Goal: Task Accomplishment & Management: Manage account settings

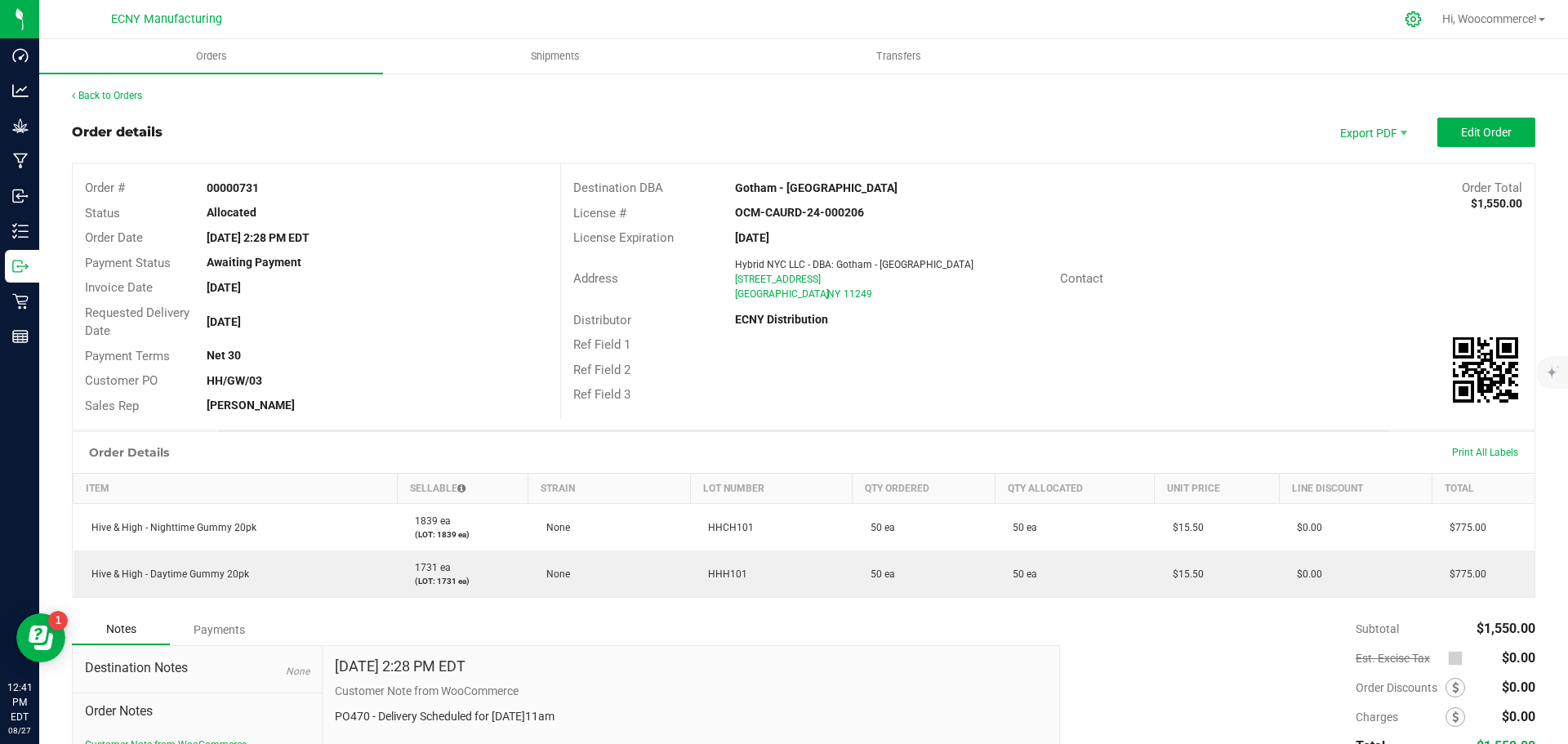
click at [1404, 19] on icon at bounding box center [1412, 19] width 17 height 17
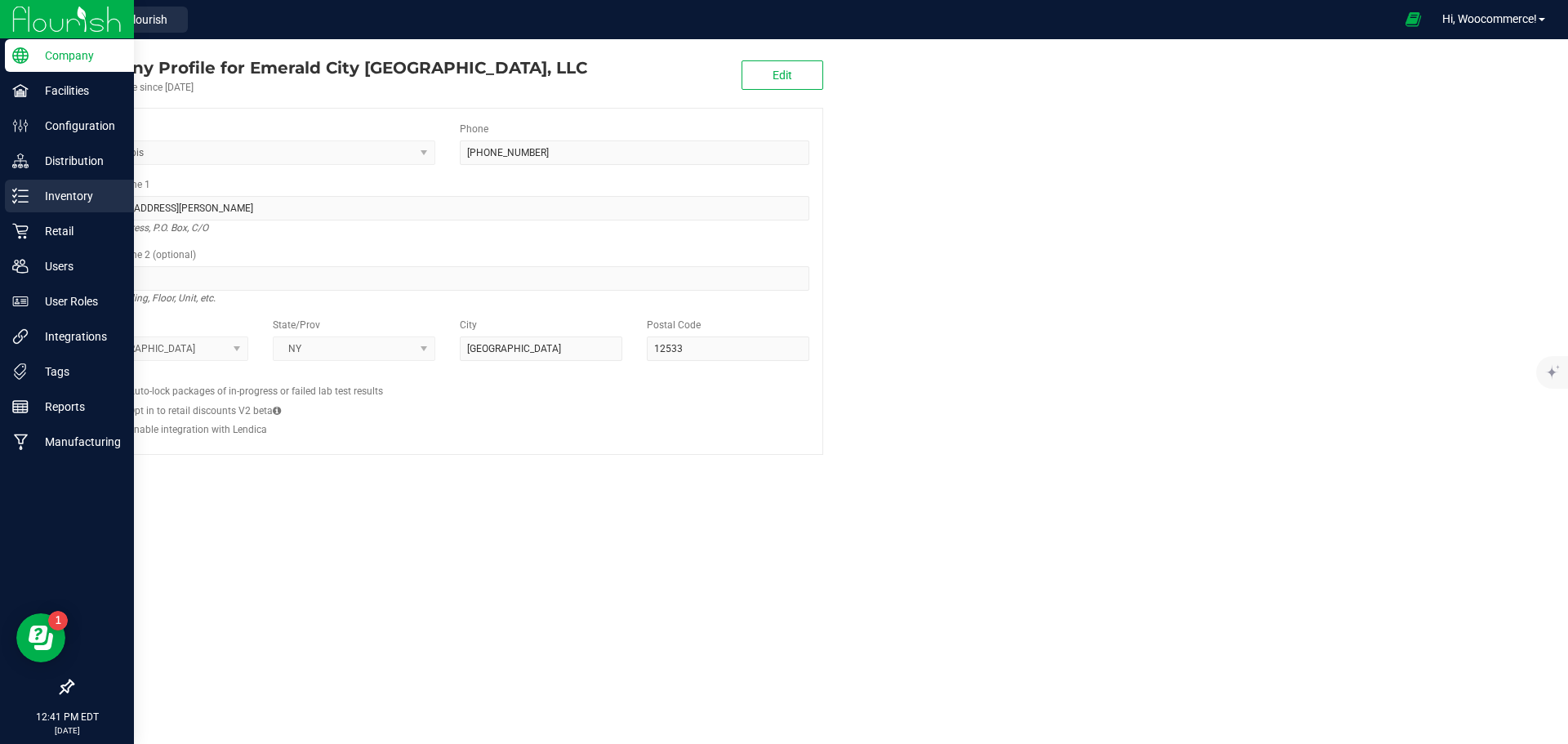
click at [28, 209] on div "Inventory" at bounding box center [69, 195] width 129 height 33
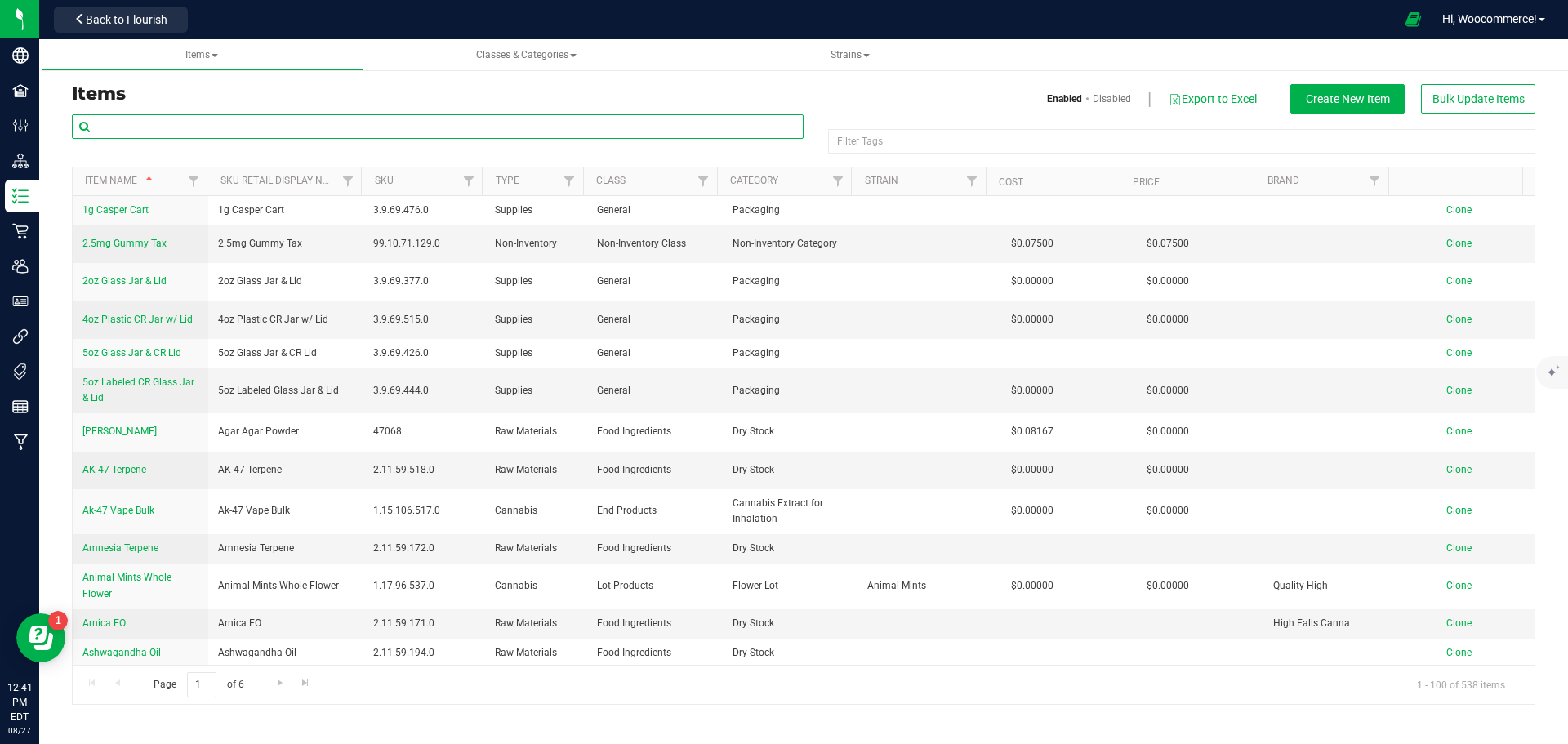
click at [178, 127] on input "text" at bounding box center [437, 126] width 732 height 25
type input "mint"
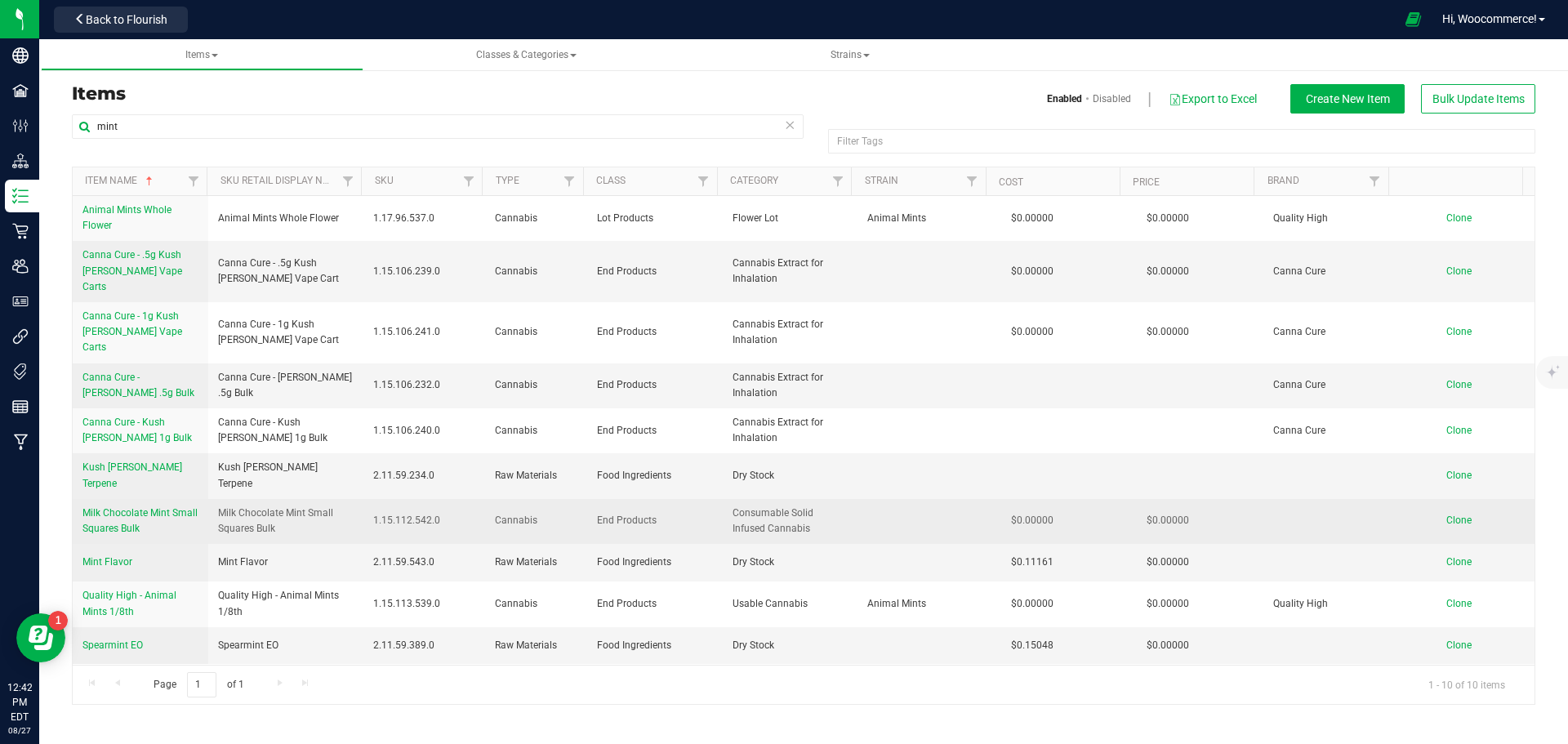
click at [117, 506] on link "Milk Chocolate Mint Small Squares Bulk" at bounding box center [140, 521] width 116 height 31
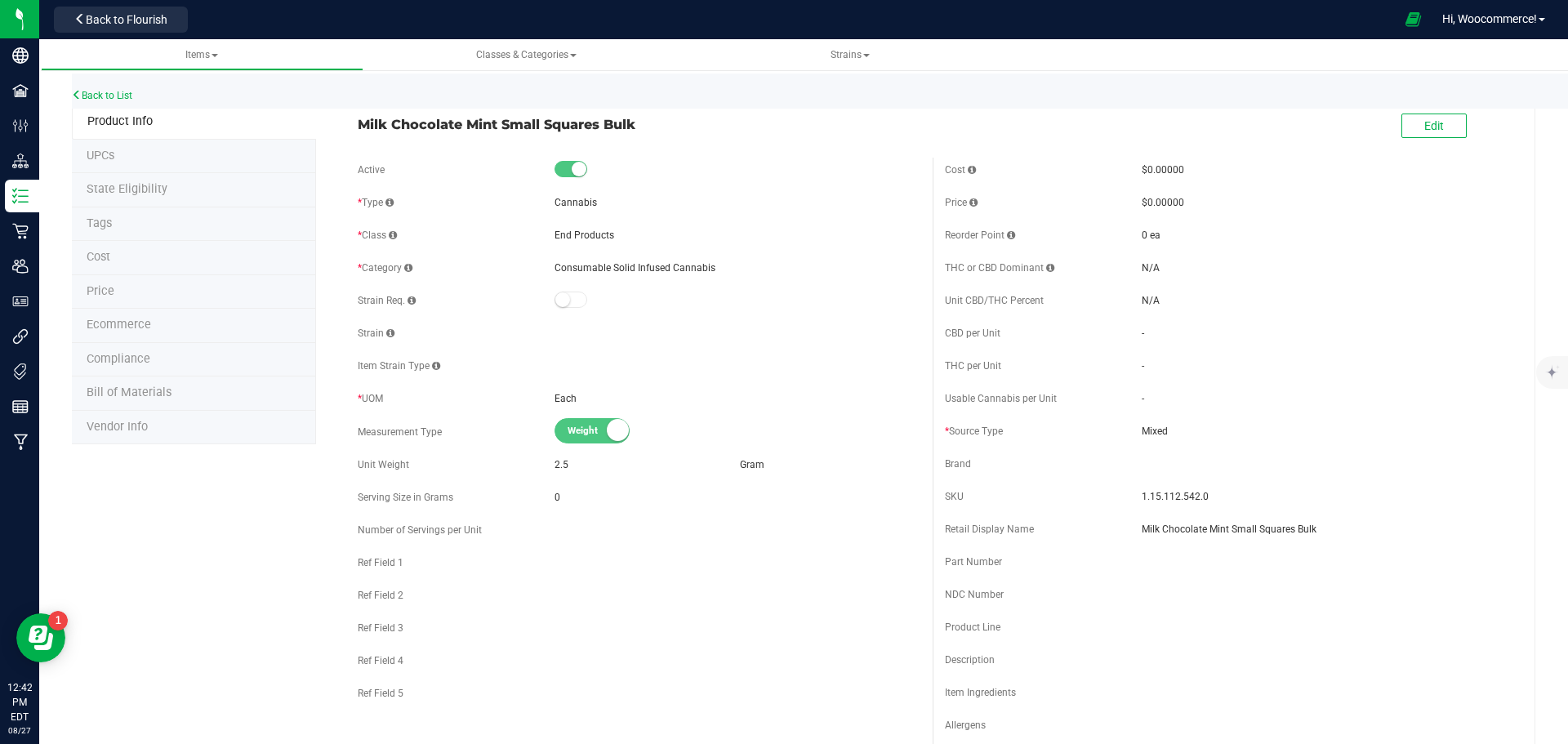
click at [261, 384] on li "Bill of Materials" at bounding box center [193, 394] width 244 height 35
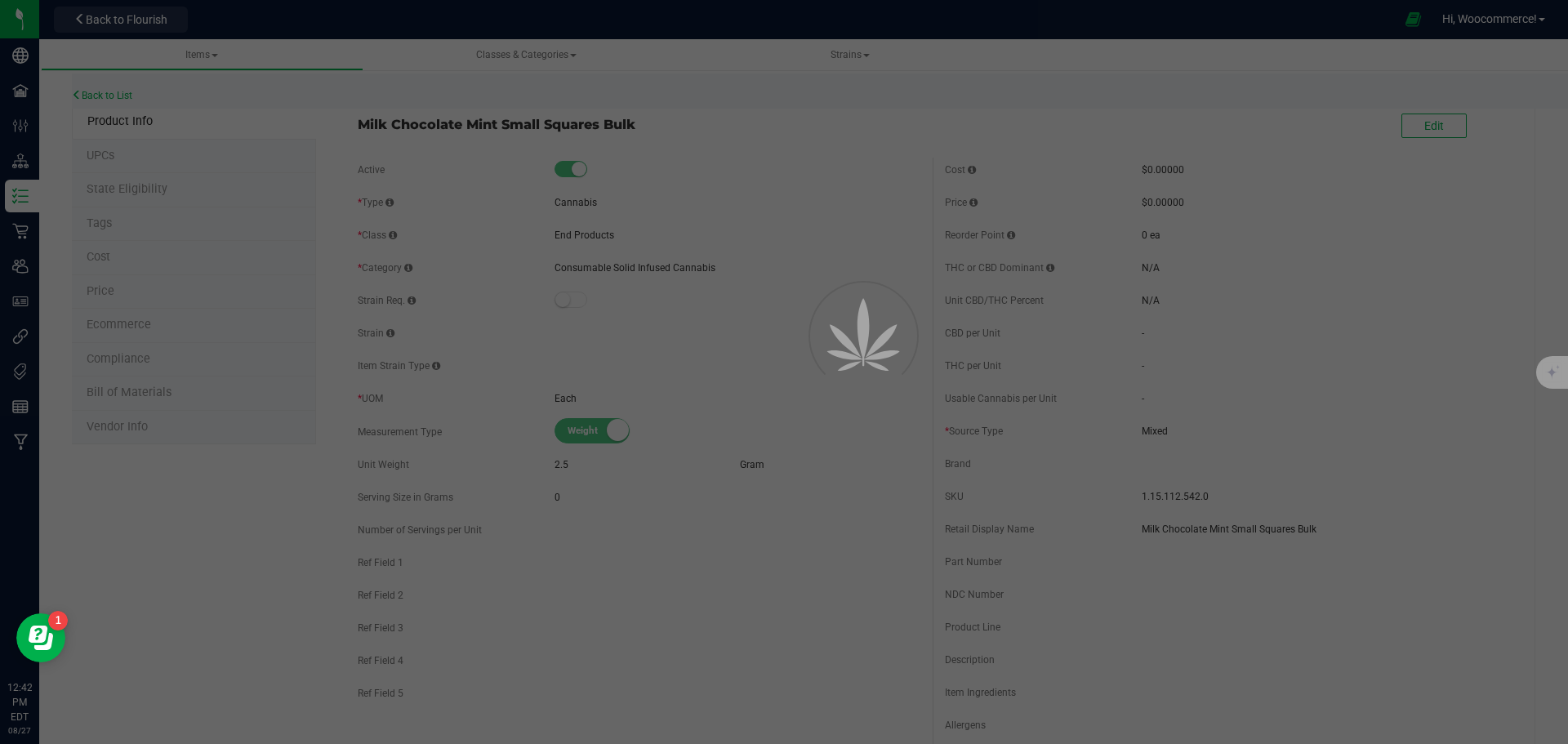
select select "232"
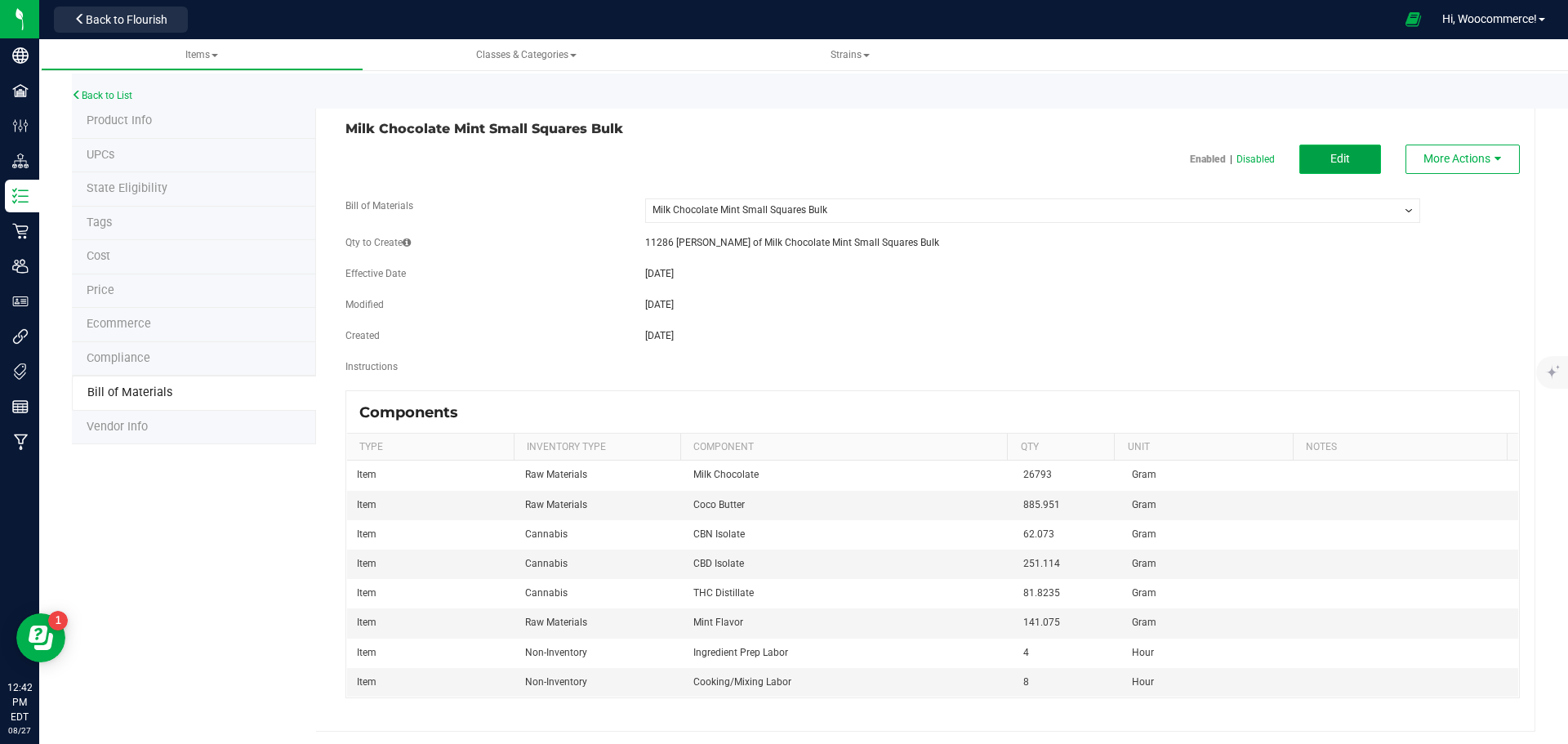
click at [1336, 168] on button "Edit" at bounding box center [1340, 160] width 81 height 30
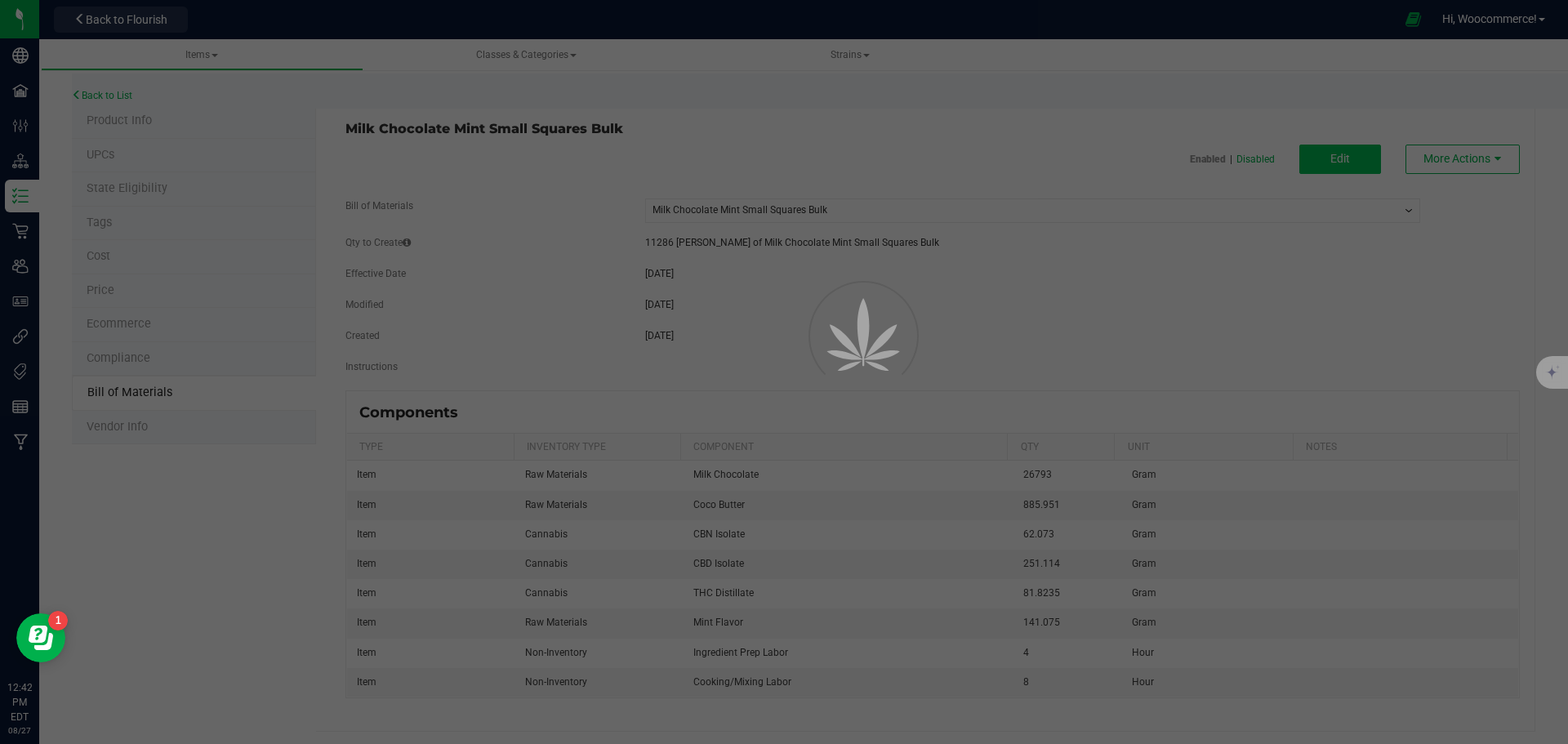
select select "232"
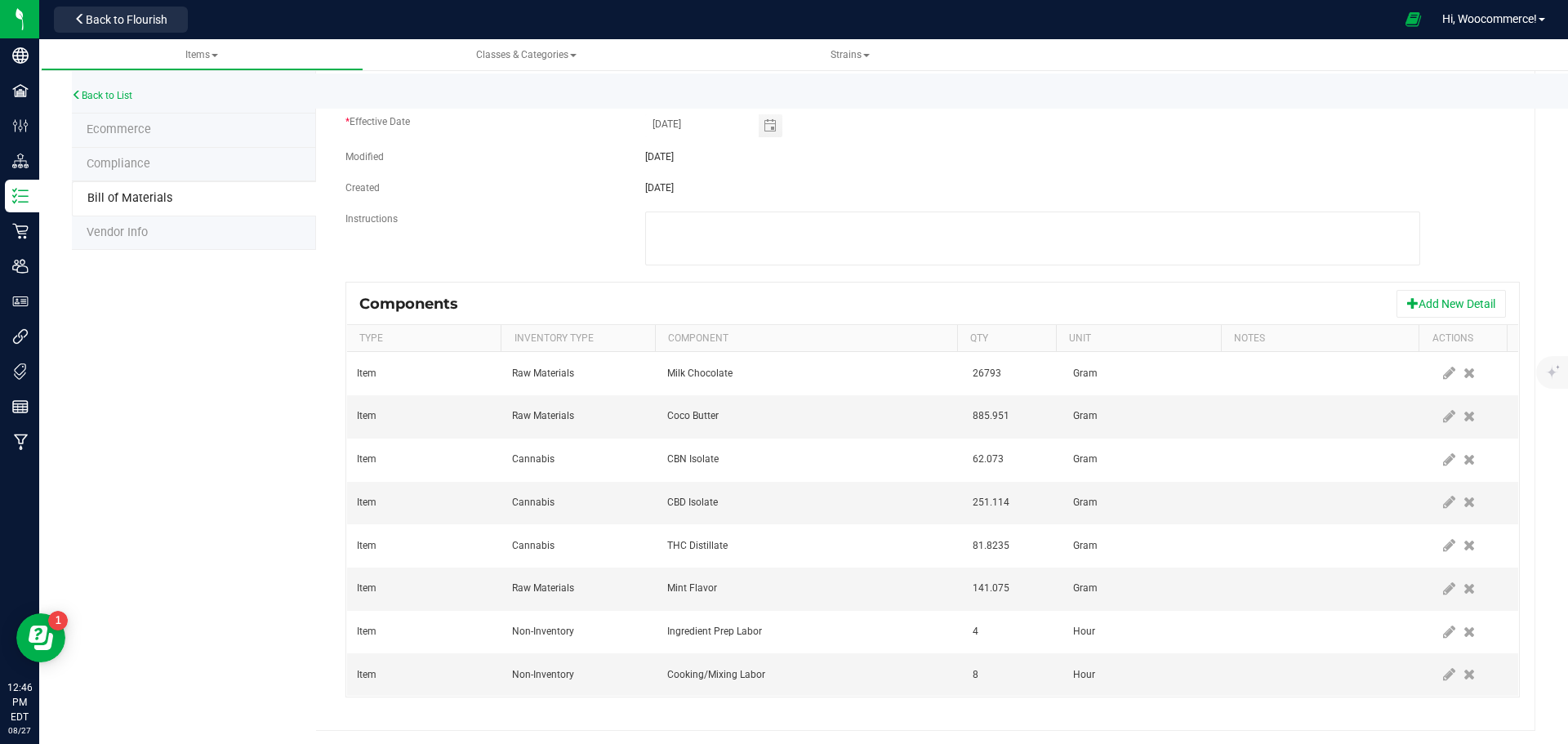
scroll to position [197, 0]
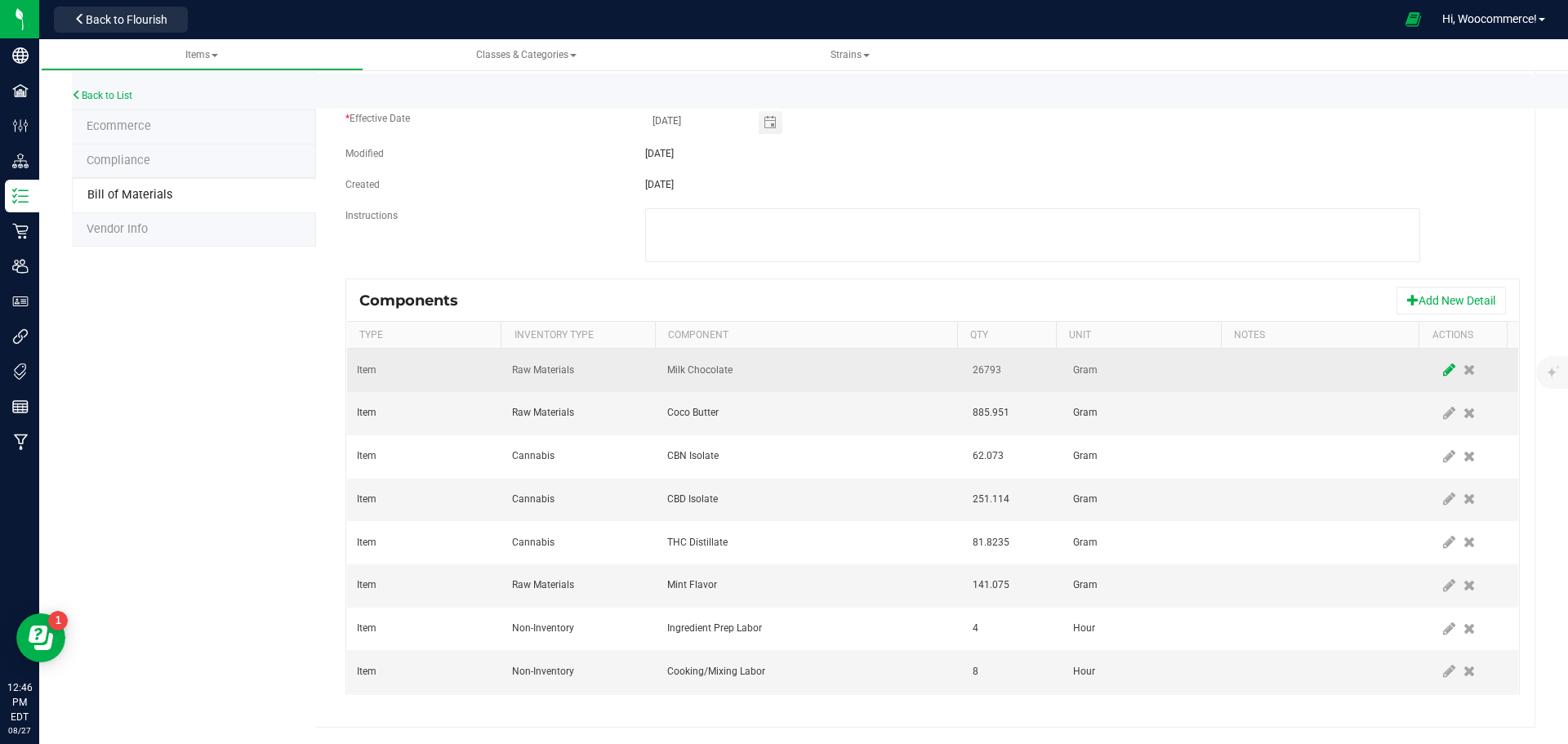
click at [1439, 369] on span at bounding box center [1449, 370] width 21 height 30
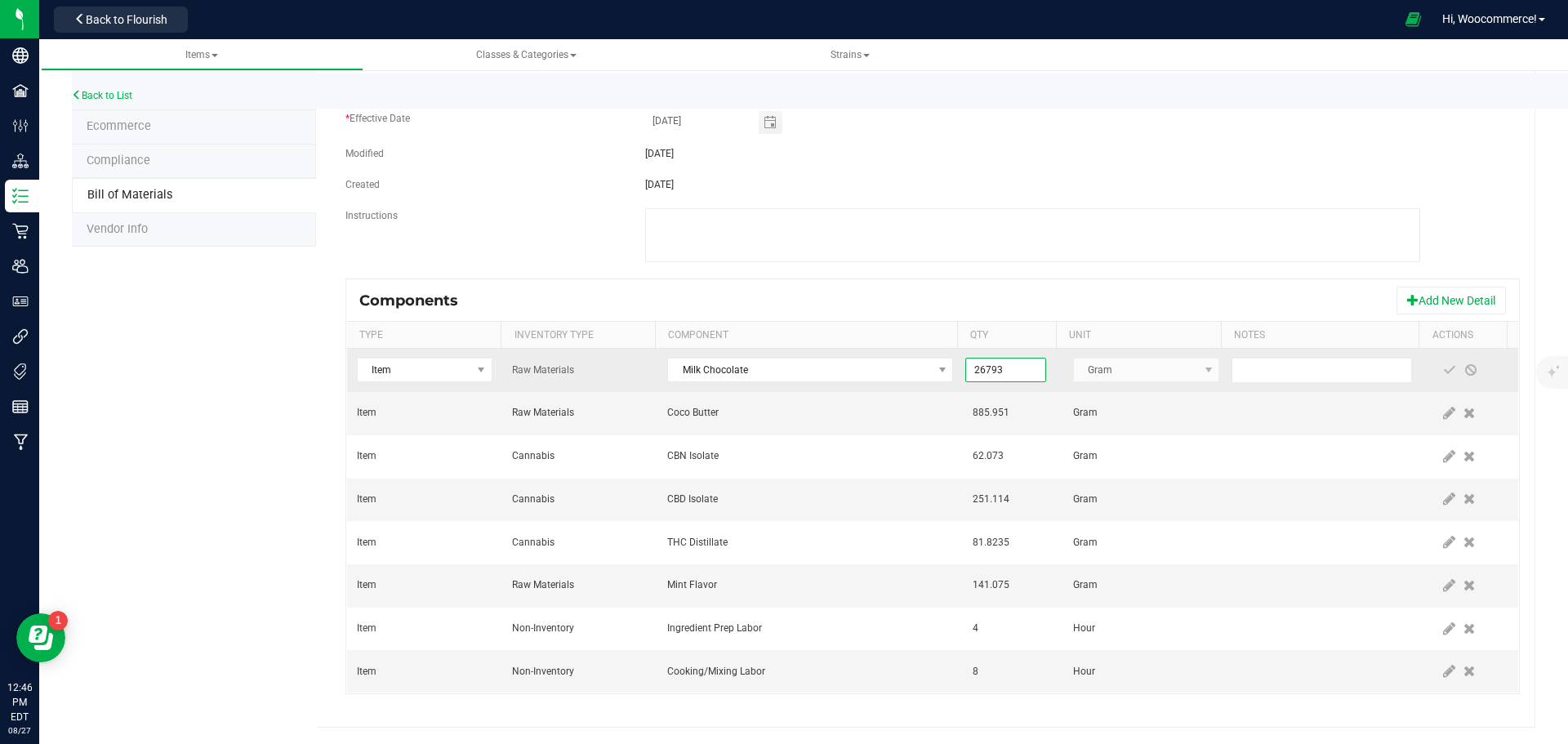
click at [1009, 366] on input "26793" at bounding box center [1005, 369] width 78 height 23
type input "26,829.6000"
click at [1439, 370] on span at bounding box center [1449, 370] width 21 height 30
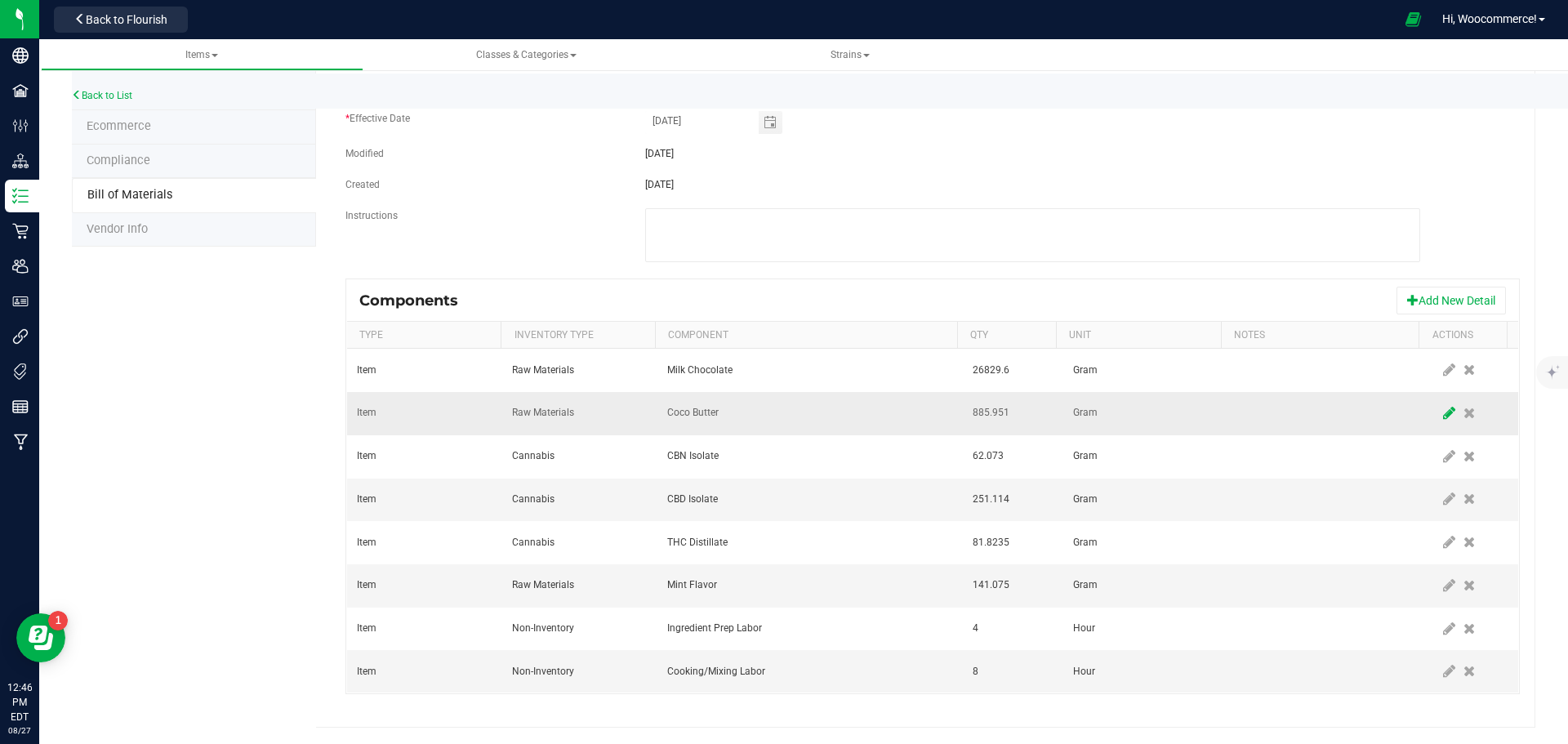
click at [1443, 414] on icon at bounding box center [1449, 413] width 12 height 15
click at [1016, 419] on input "885.951" at bounding box center [1005, 413] width 78 height 23
type input "885.9510"
click at [1443, 413] on span at bounding box center [1449, 413] width 13 height 13
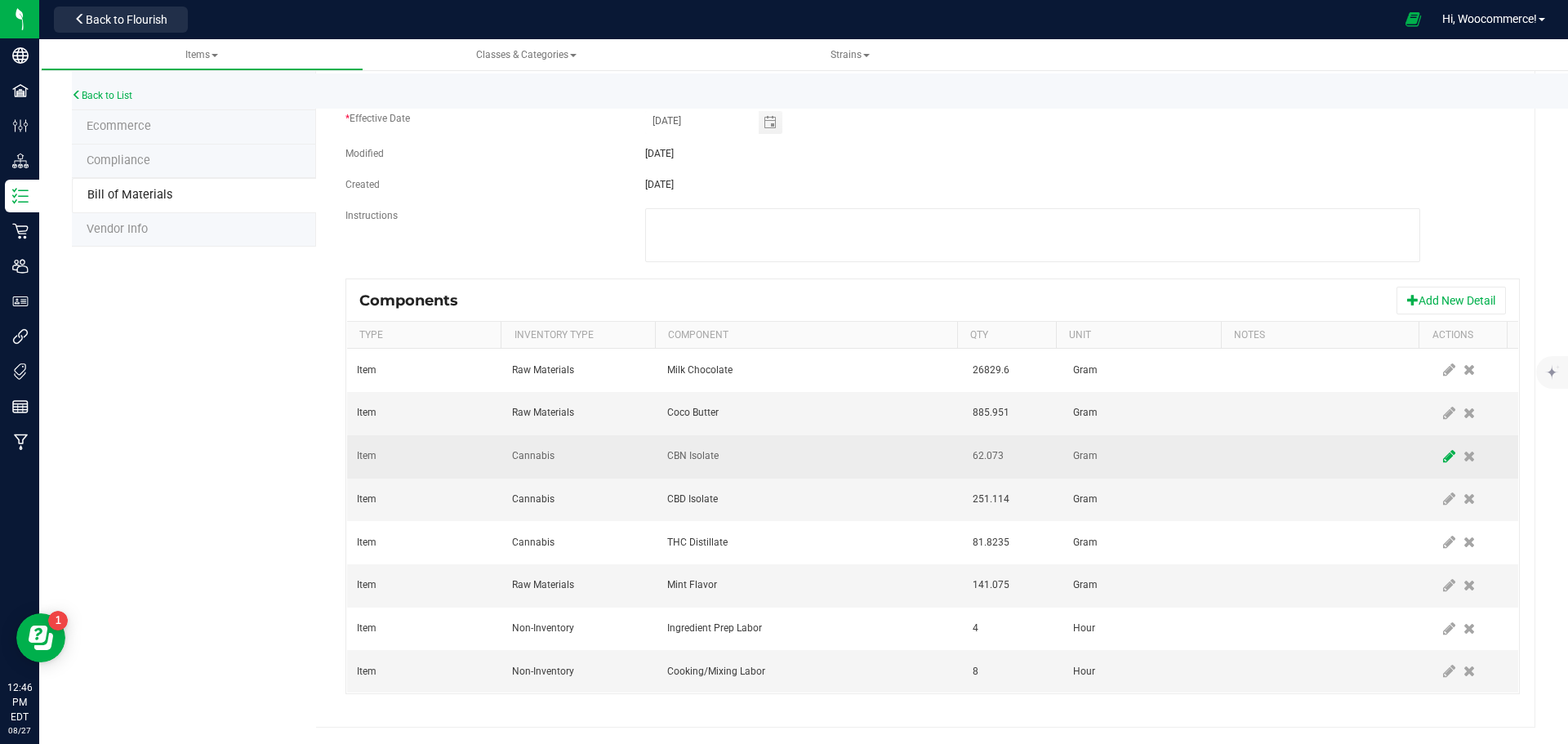
click at [1443, 451] on icon at bounding box center [1449, 456] width 12 height 15
click at [1013, 464] on input "62.073" at bounding box center [1005, 456] width 78 height 23
type input "25.3935"
click at [1443, 455] on span at bounding box center [1449, 456] width 13 height 13
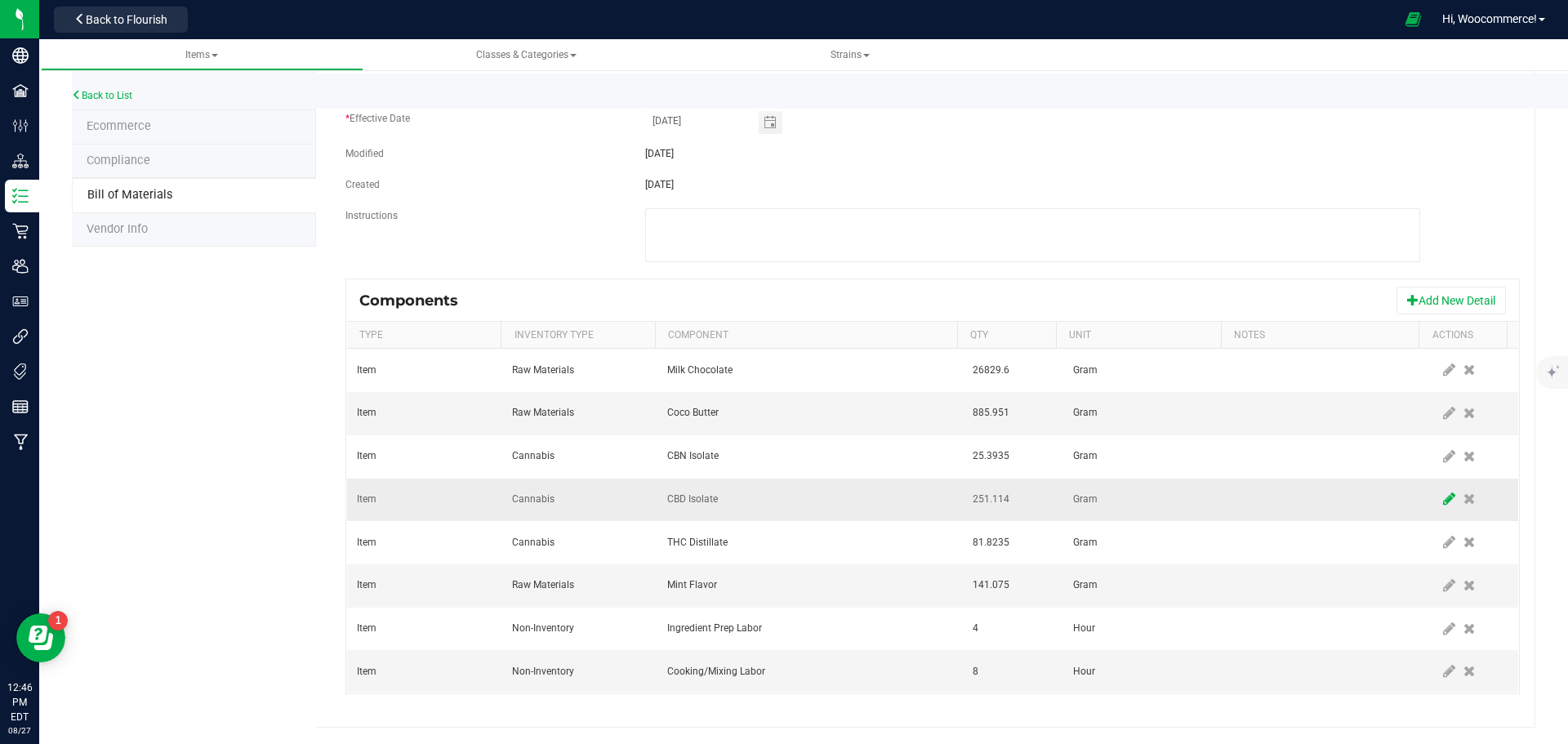
click at [1443, 499] on icon at bounding box center [1449, 499] width 12 height 15
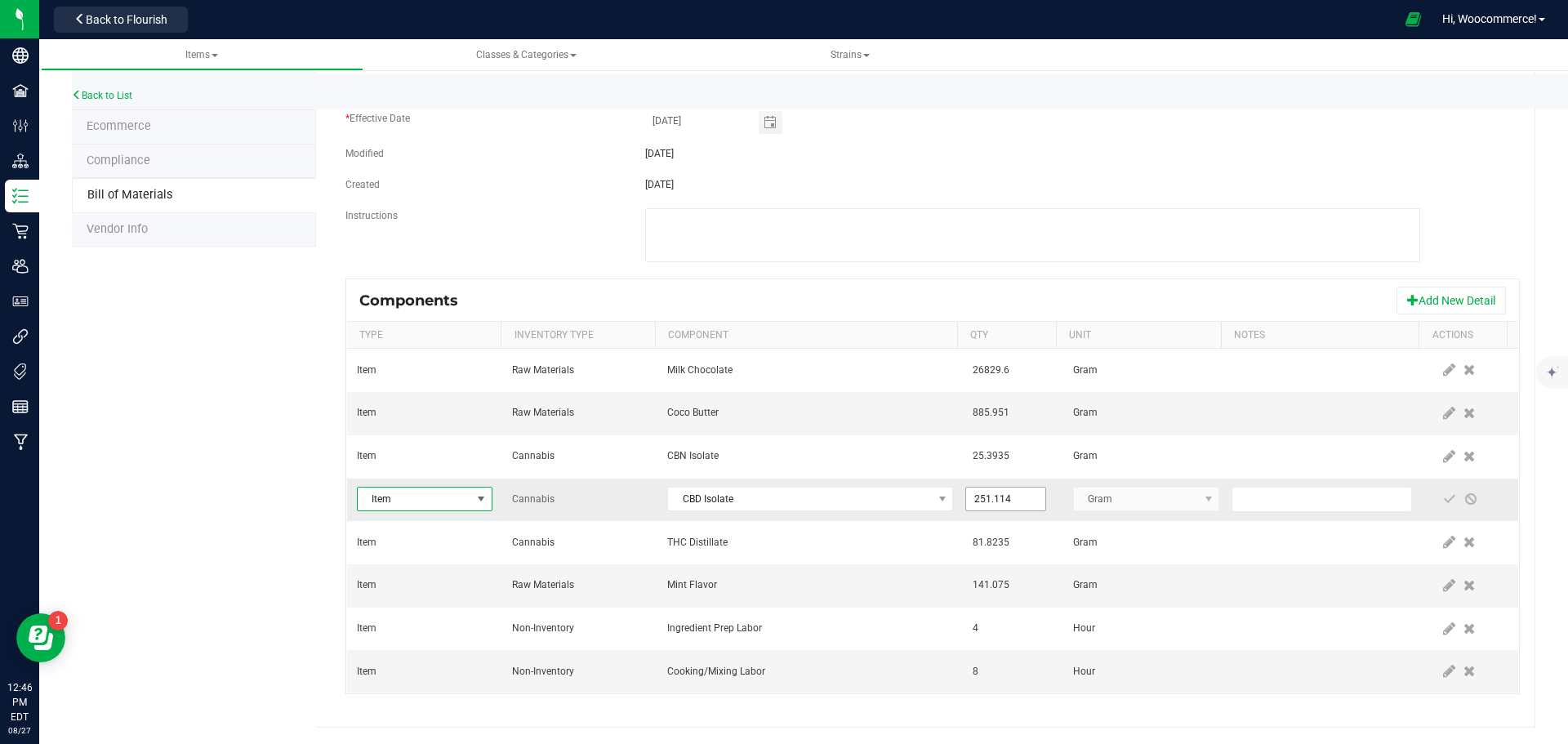
click at [977, 501] on input "251.114" at bounding box center [1005, 498] width 78 height 23
type input "251.1140"
click at [1443, 497] on span at bounding box center [1449, 498] width 13 height 13
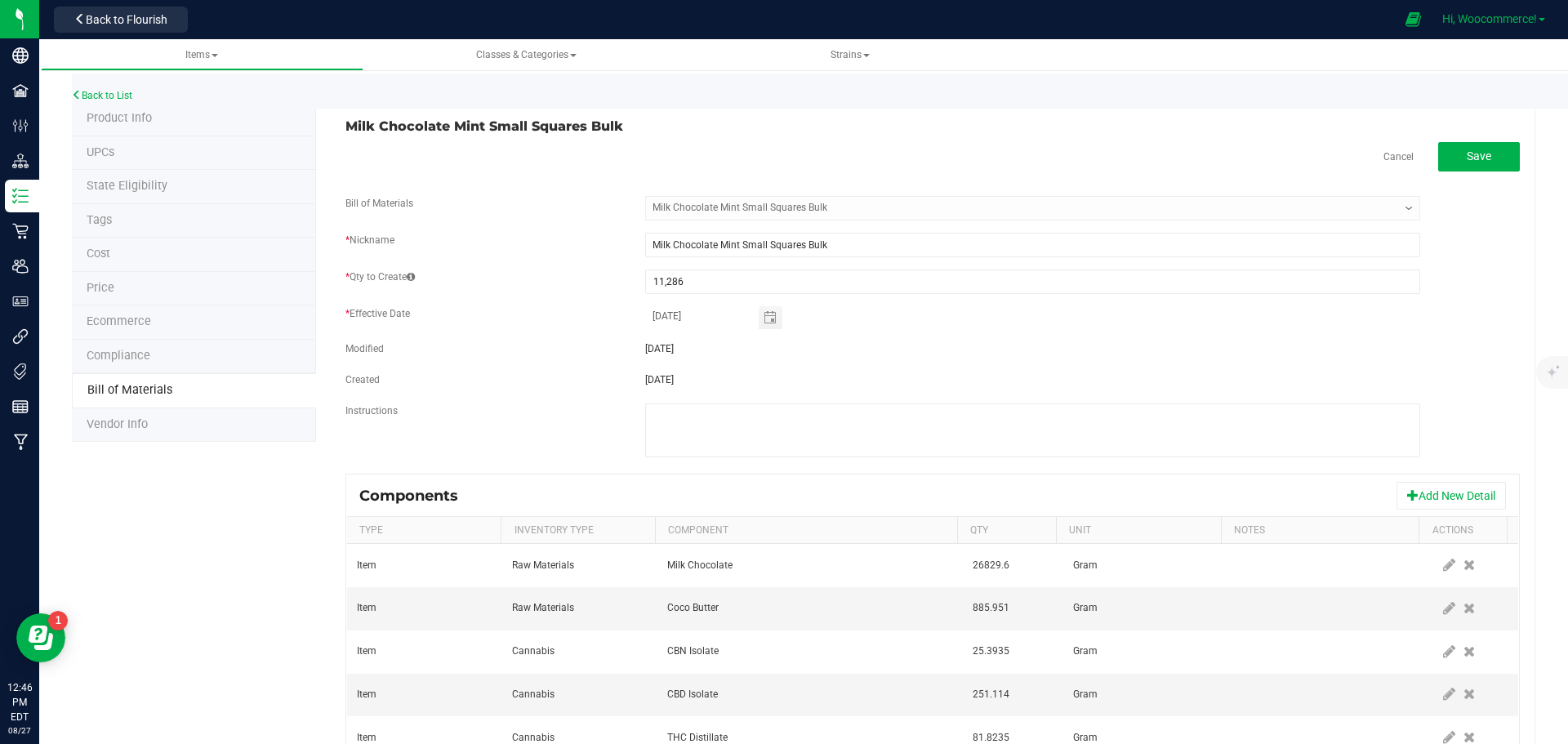
scroll to position [0, 0]
click at [1466, 140] on div "Milk Chocolate Mint Small Squares Bulk Cancel Save Bill of Materials -- Select …" at bounding box center [925, 514] width 1219 height 820
click at [1467, 161] on span "Save" at bounding box center [1479, 158] width 25 height 13
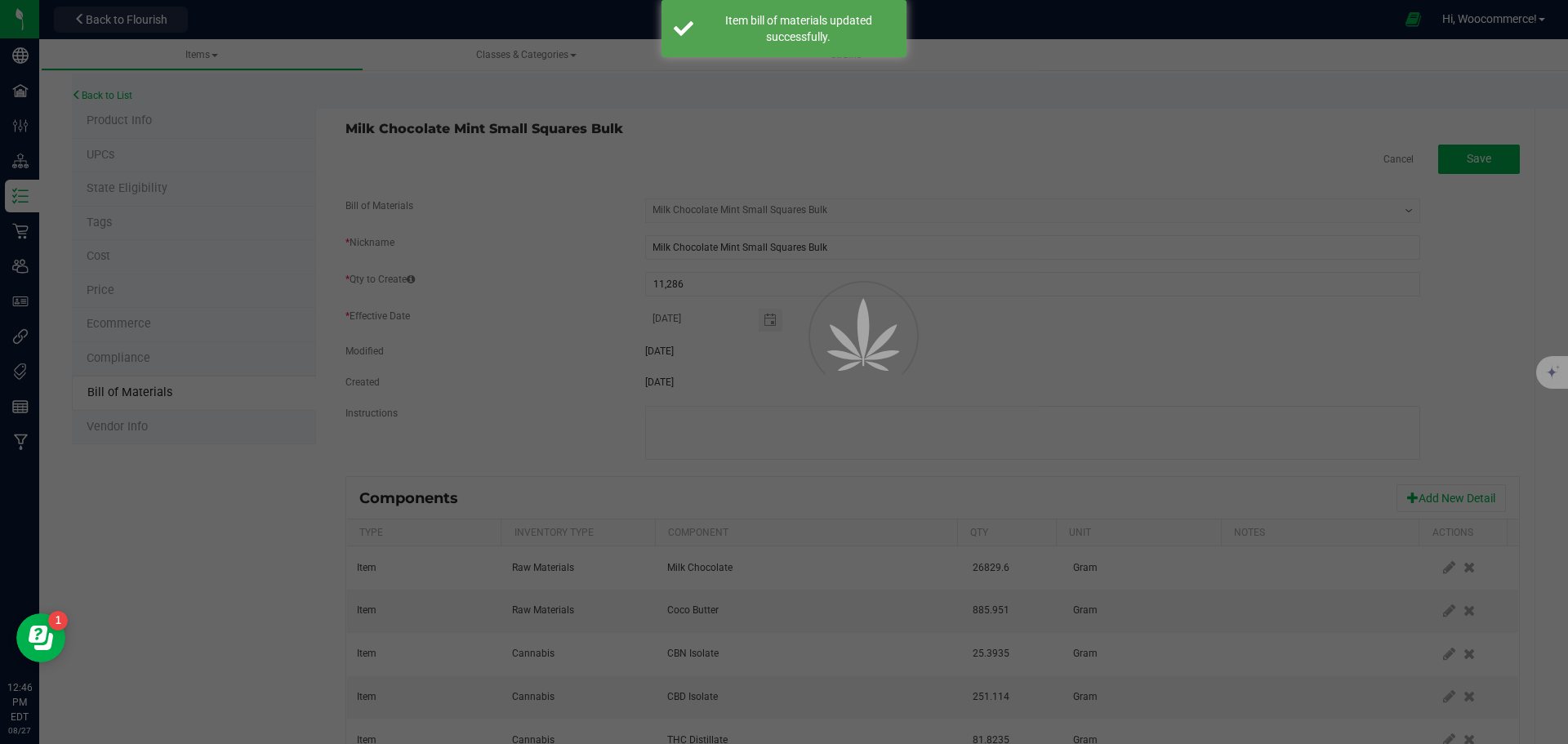
select select "232"
